Goal: Find specific page/section: Find specific page/section

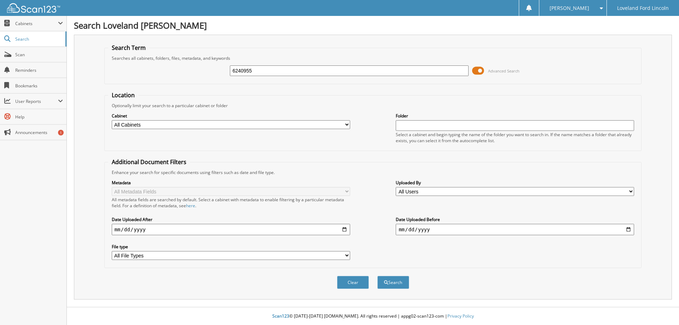
type input "6240955"
click at [377, 276] on button "Search" at bounding box center [393, 282] width 32 height 13
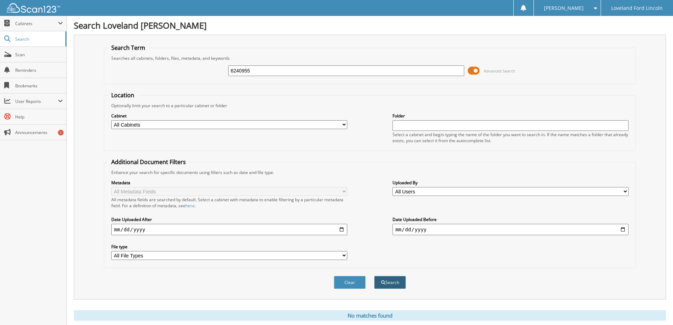
click at [392, 284] on button "Search" at bounding box center [390, 282] width 32 height 13
click at [246, 70] on input "6240955" at bounding box center [346, 70] width 236 height 11
type input "6241566"
click at [374, 276] on button "Search" at bounding box center [390, 282] width 32 height 13
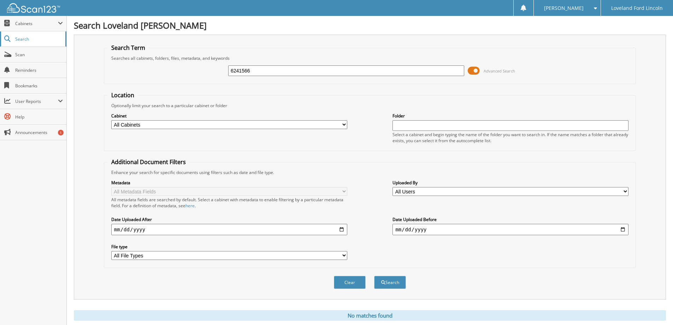
click at [30, 41] on span "Search" at bounding box center [38, 39] width 47 height 6
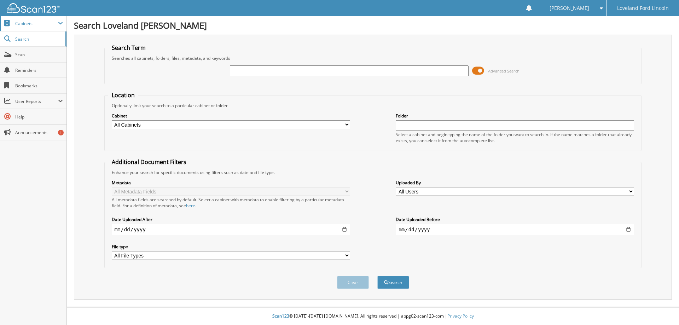
click at [31, 22] on span "Cabinets" at bounding box center [36, 23] width 43 height 6
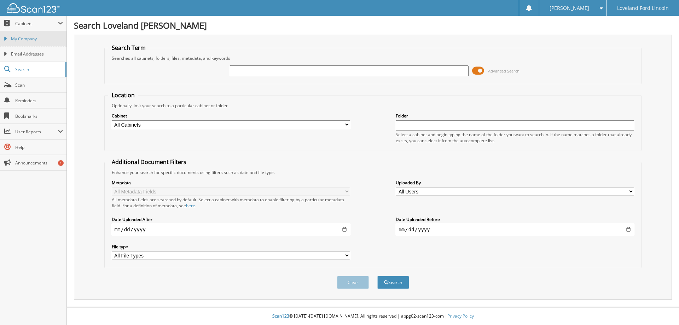
click at [46, 36] on span "My Company" at bounding box center [37, 39] width 52 height 6
